Goal: Information Seeking & Learning: Learn about a topic

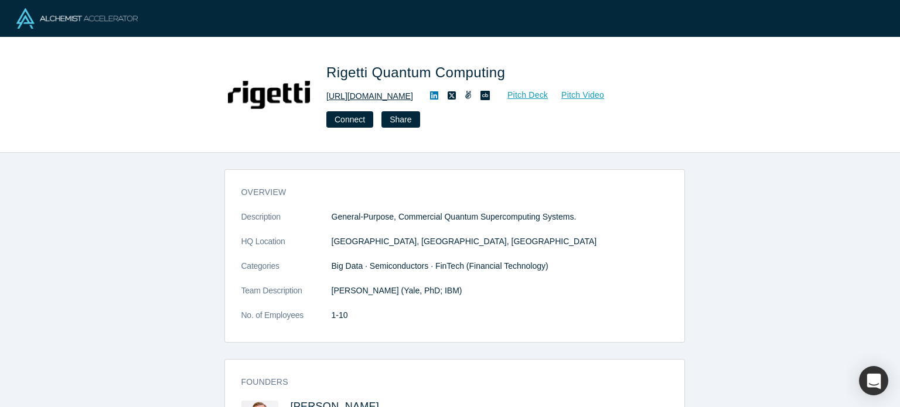
click at [383, 97] on link "http://www.rigetti.com" at bounding box center [369, 96] width 87 height 12
click at [430, 98] on icon at bounding box center [434, 95] width 8 height 9
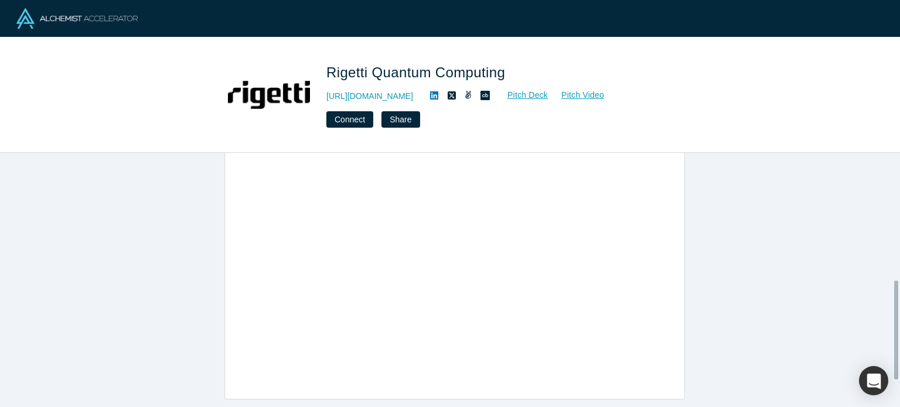
scroll to position [161, 0]
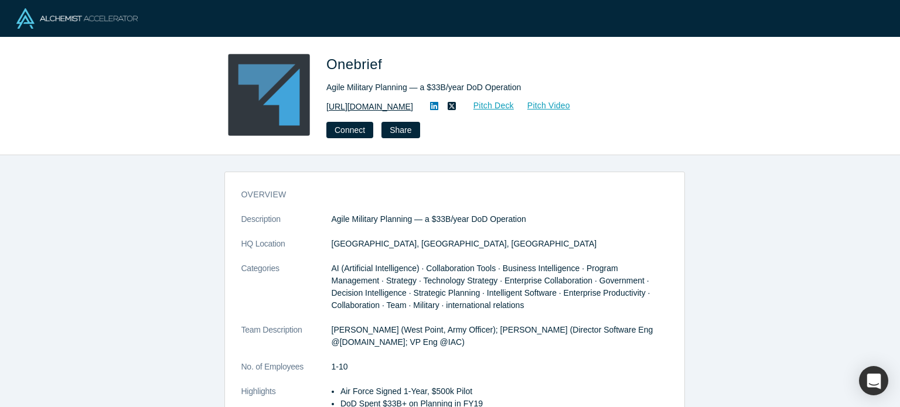
click at [379, 107] on link "https://onebrief.com/" at bounding box center [369, 107] width 87 height 12
click at [430, 108] on icon at bounding box center [434, 106] width 8 height 8
click at [382, 107] on link "https://onebrief.com/" at bounding box center [369, 107] width 87 height 12
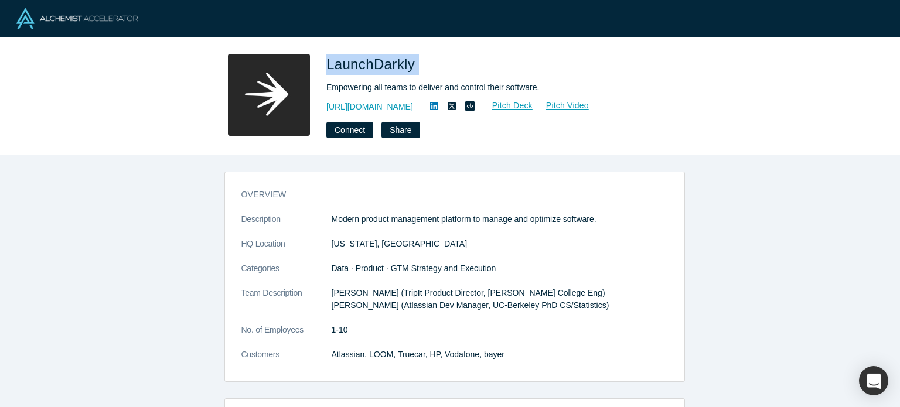
drag, startPoint x: 420, startPoint y: 59, endPoint x: 329, endPoint y: 64, distance: 90.4
click at [329, 64] on h1 "LaunchDarkly" at bounding box center [490, 64] width 328 height 21
copy span "LaunchDarkly"
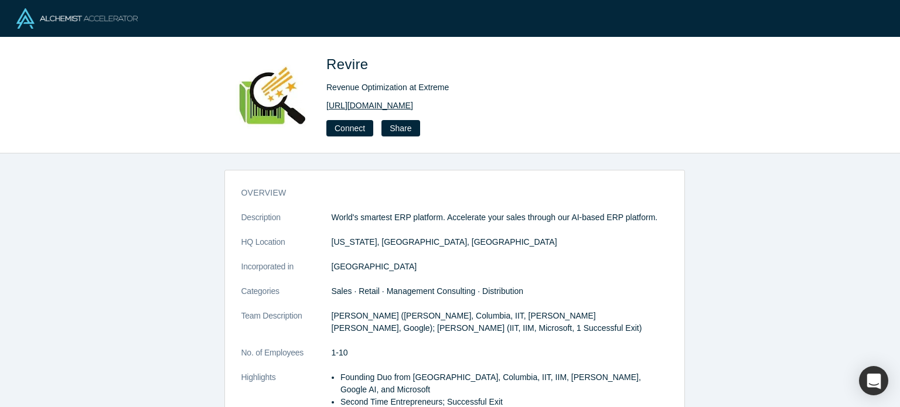
click at [361, 106] on link "https://revire.in/" at bounding box center [369, 106] width 87 height 12
drag, startPoint x: 364, startPoint y: 63, endPoint x: 321, endPoint y: 63, distance: 43.4
click at [321, 63] on div "Revire Revenue Optimization at Extreme https://revire.in/ Connect Share" at bounding box center [450, 95] width 461 height 83
copy span "Revire"
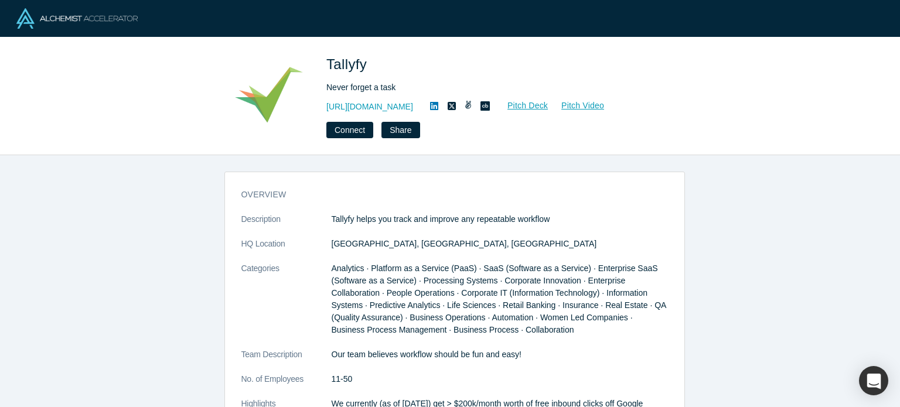
click at [430, 108] on icon at bounding box center [434, 105] width 8 height 9
click at [363, 107] on link "https://tallyfy.com" at bounding box center [369, 107] width 87 height 12
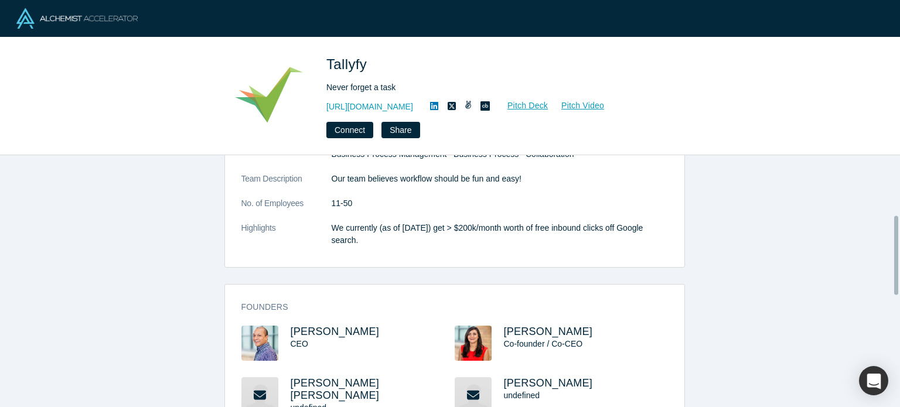
scroll to position [234, 0]
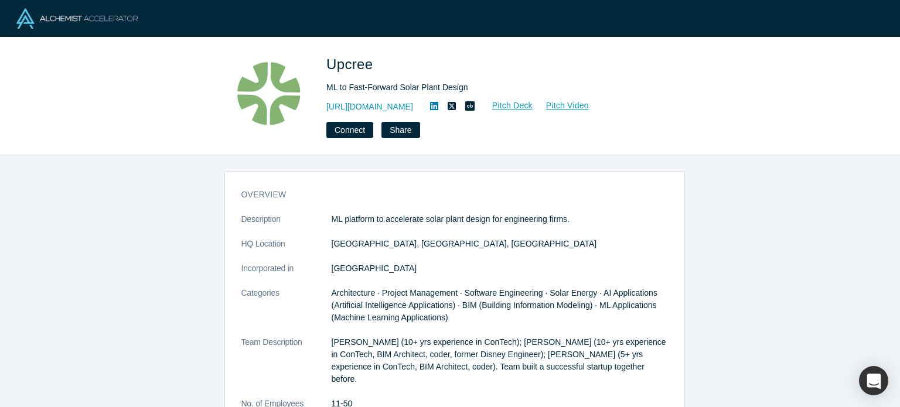
click at [430, 108] on icon at bounding box center [434, 106] width 8 height 8
click at [362, 108] on link "[URL][DOMAIN_NAME]" at bounding box center [369, 107] width 87 height 12
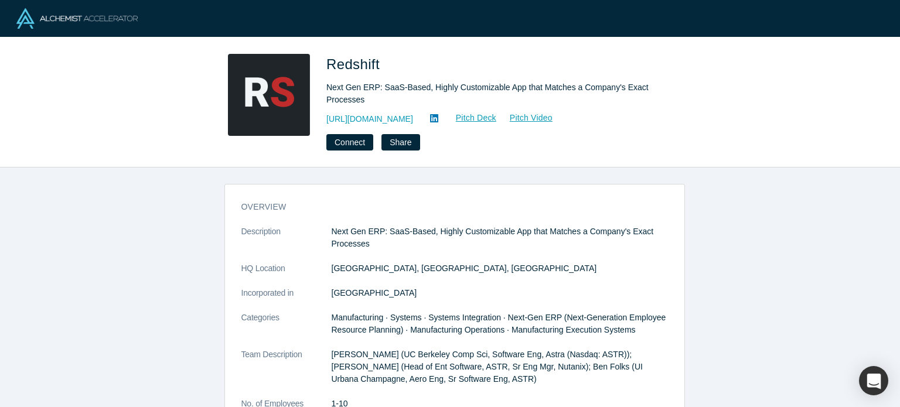
click at [432, 120] on icon at bounding box center [434, 118] width 8 height 8
click at [377, 118] on link "https://www.thruline.co/" at bounding box center [369, 119] width 87 height 12
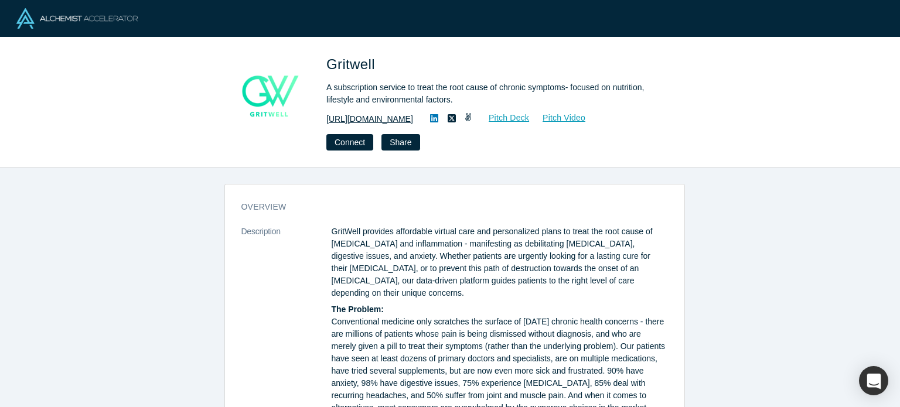
click at [376, 118] on link "https://www.grit-well.com" at bounding box center [369, 119] width 87 height 12
click at [438, 121] on icon at bounding box center [434, 118] width 8 height 9
